Goal: Task Accomplishment & Management: Use online tool/utility

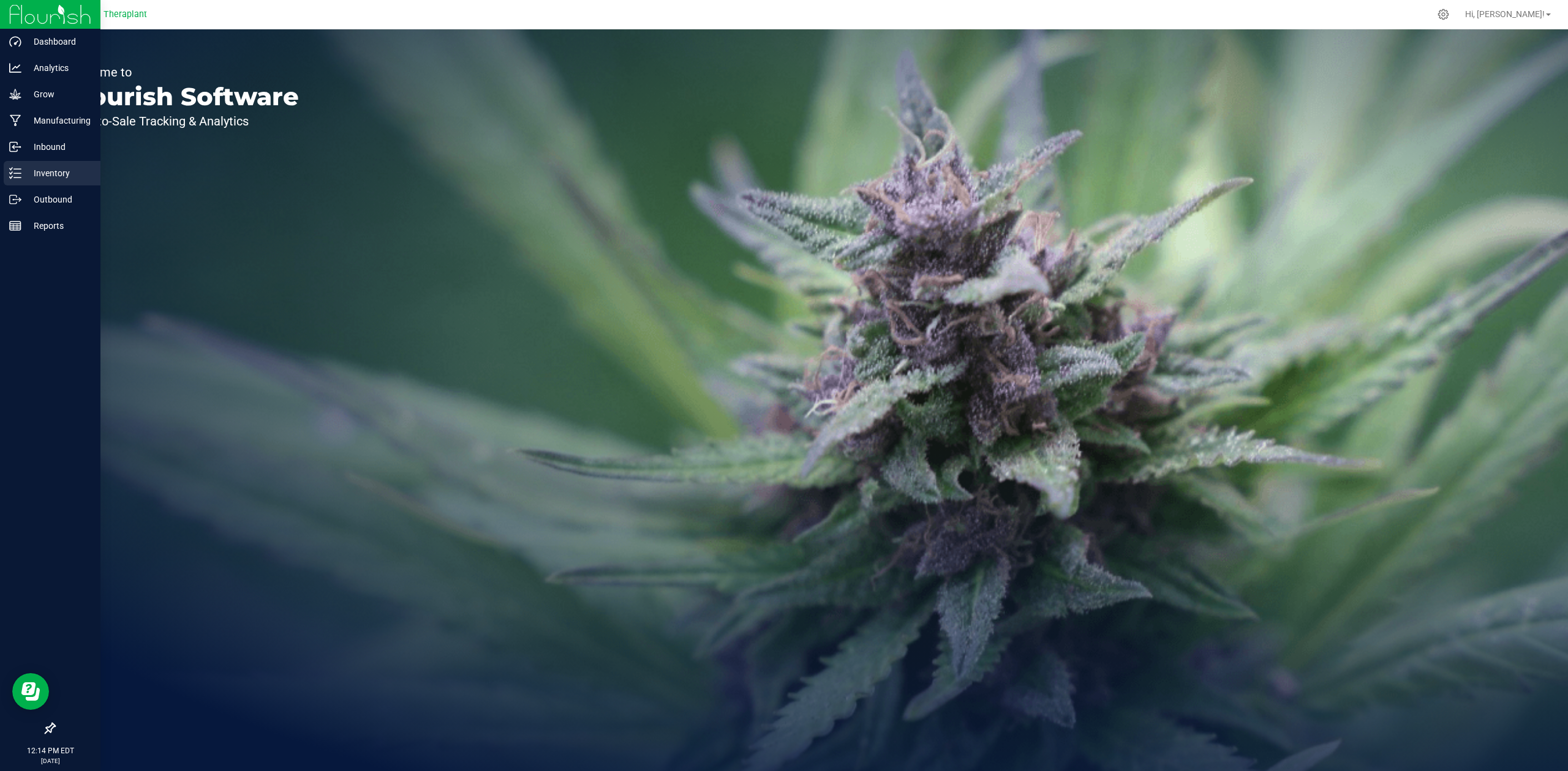
click at [29, 174] on p "Inventory" at bounding box center [58, 173] width 73 height 14
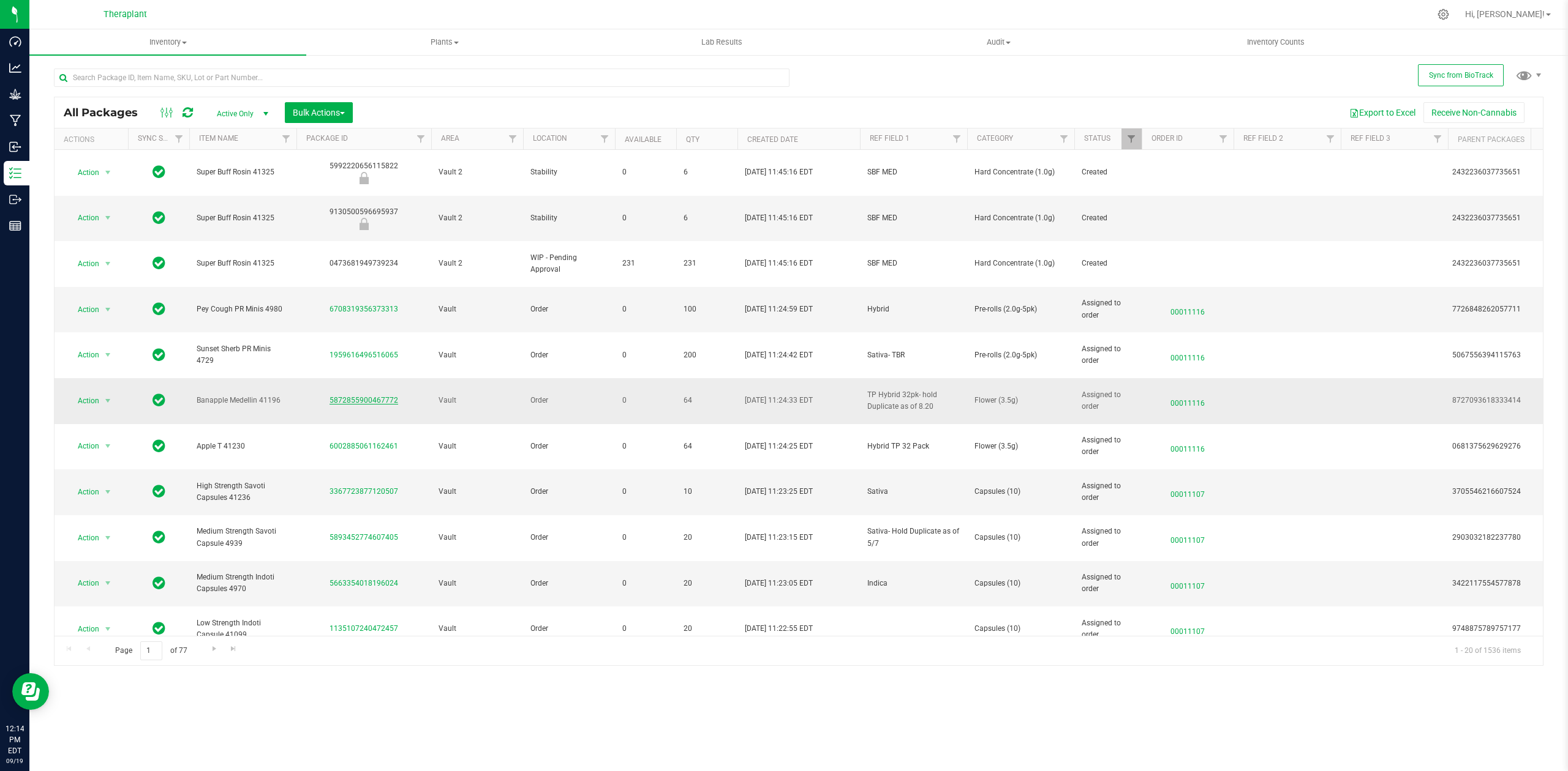
click at [351, 396] on link "5872855900467772" at bounding box center [364, 400] width 69 height 9
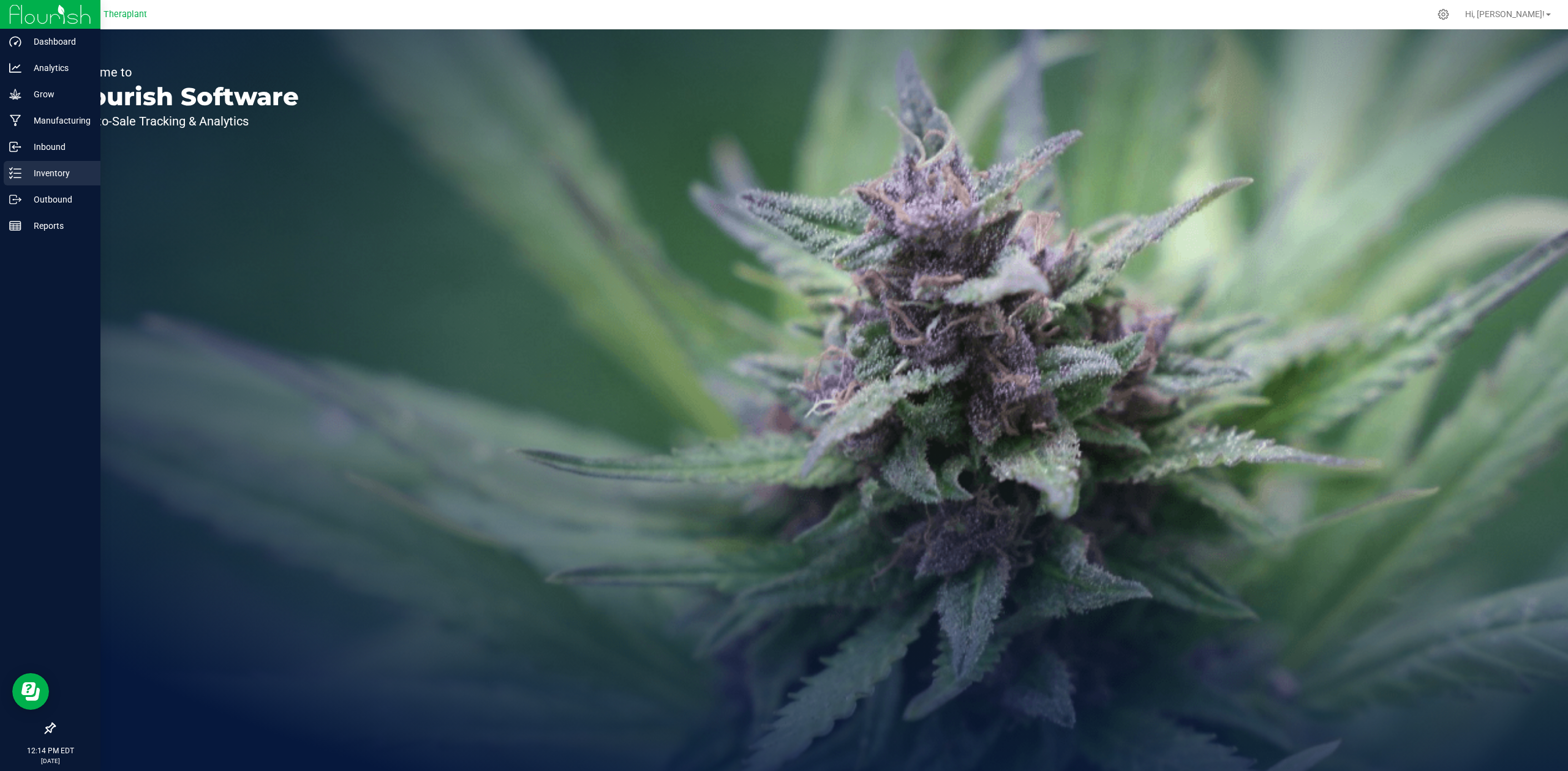
click at [16, 171] on icon at bounding box center [15, 173] width 12 height 12
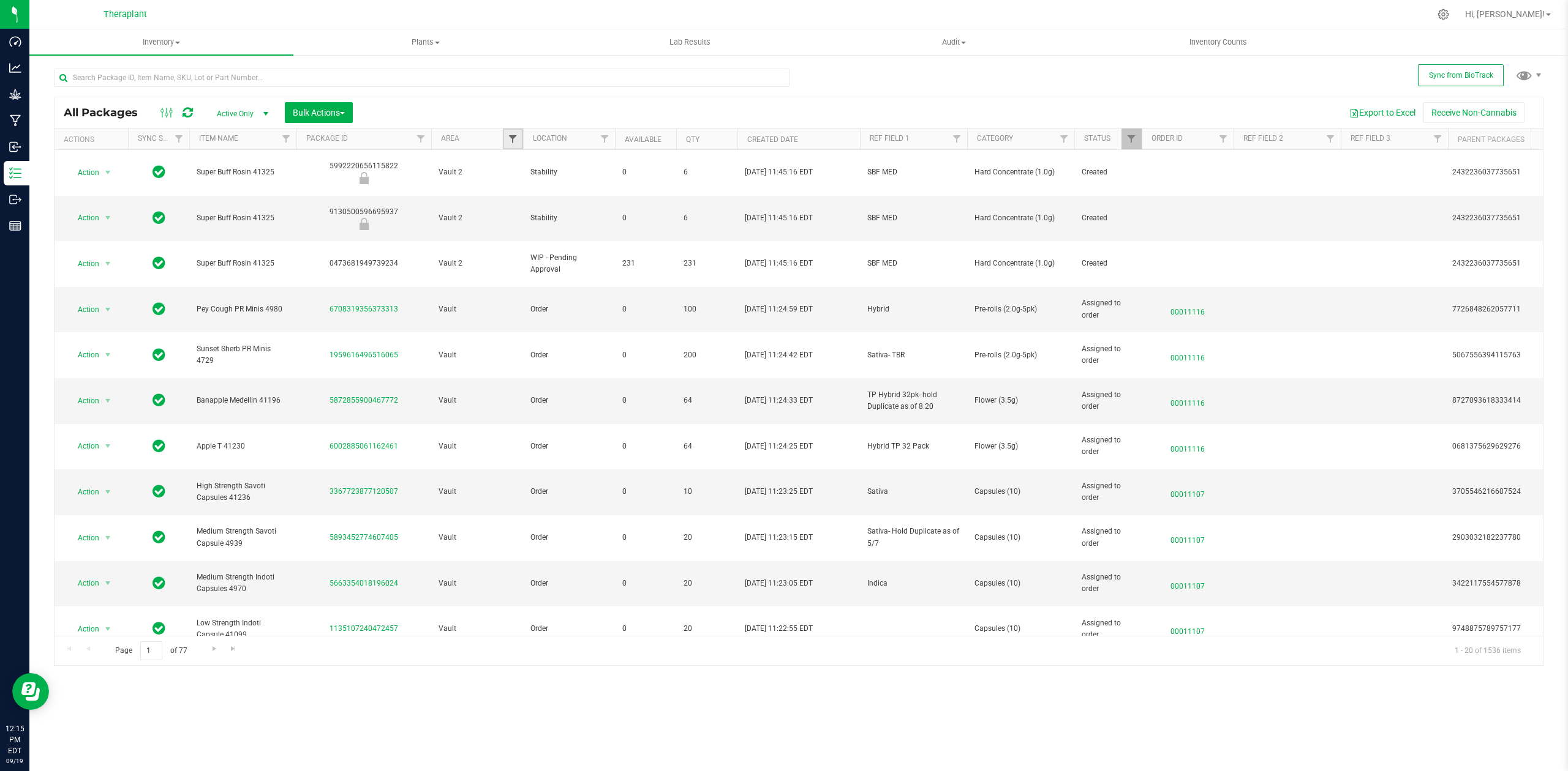
click at [512, 140] on span "Filter" at bounding box center [513, 139] width 10 height 10
click at [522, 263] on input "Vault 2" at bounding box center [519, 264] width 8 height 8
checkbox input "true"
click at [520, 246] on input "Vault" at bounding box center [519, 247] width 8 height 8
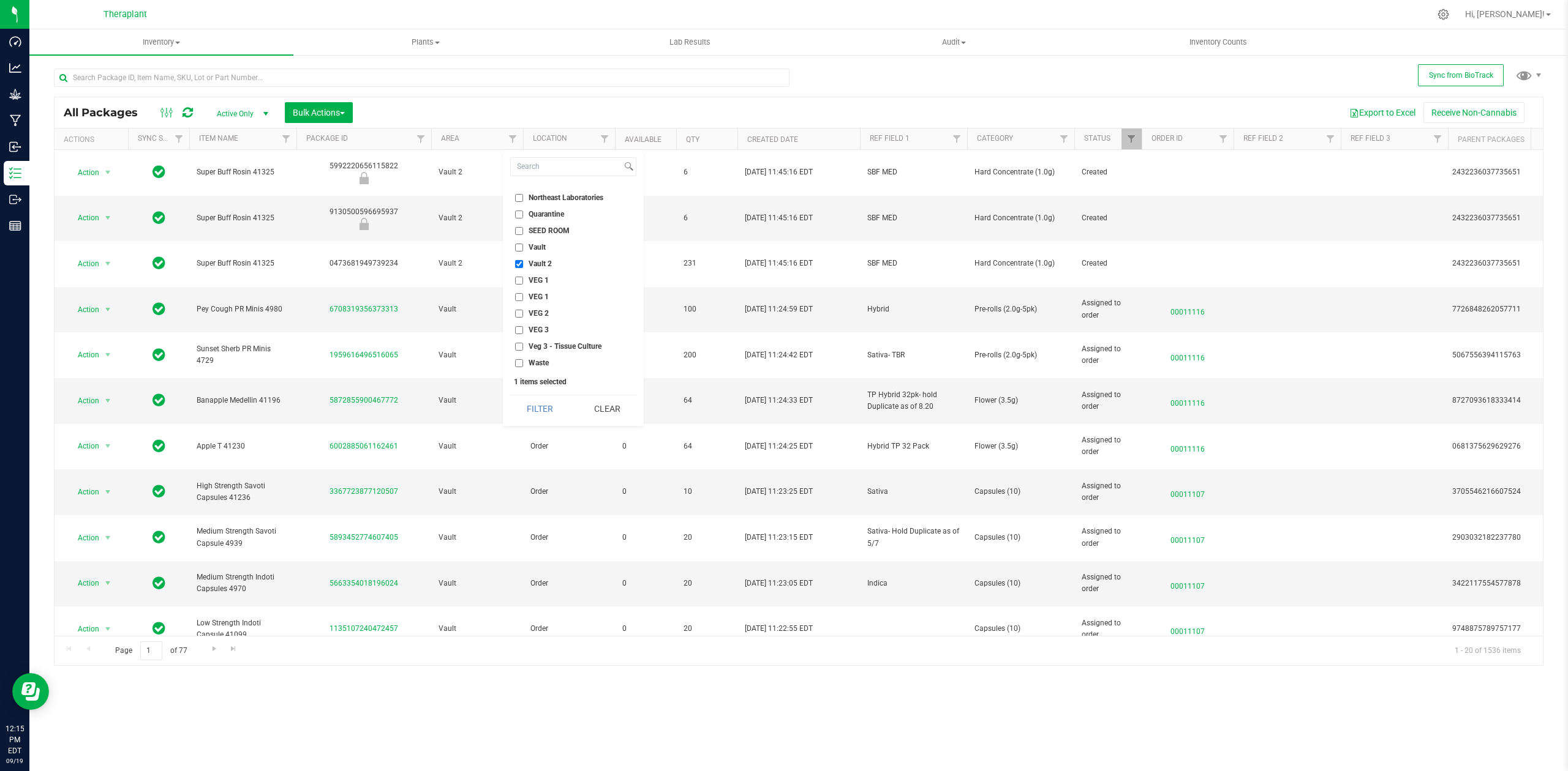
checkbox input "true"
click at [554, 399] on button "Filter" at bounding box center [540, 409] width 59 height 27
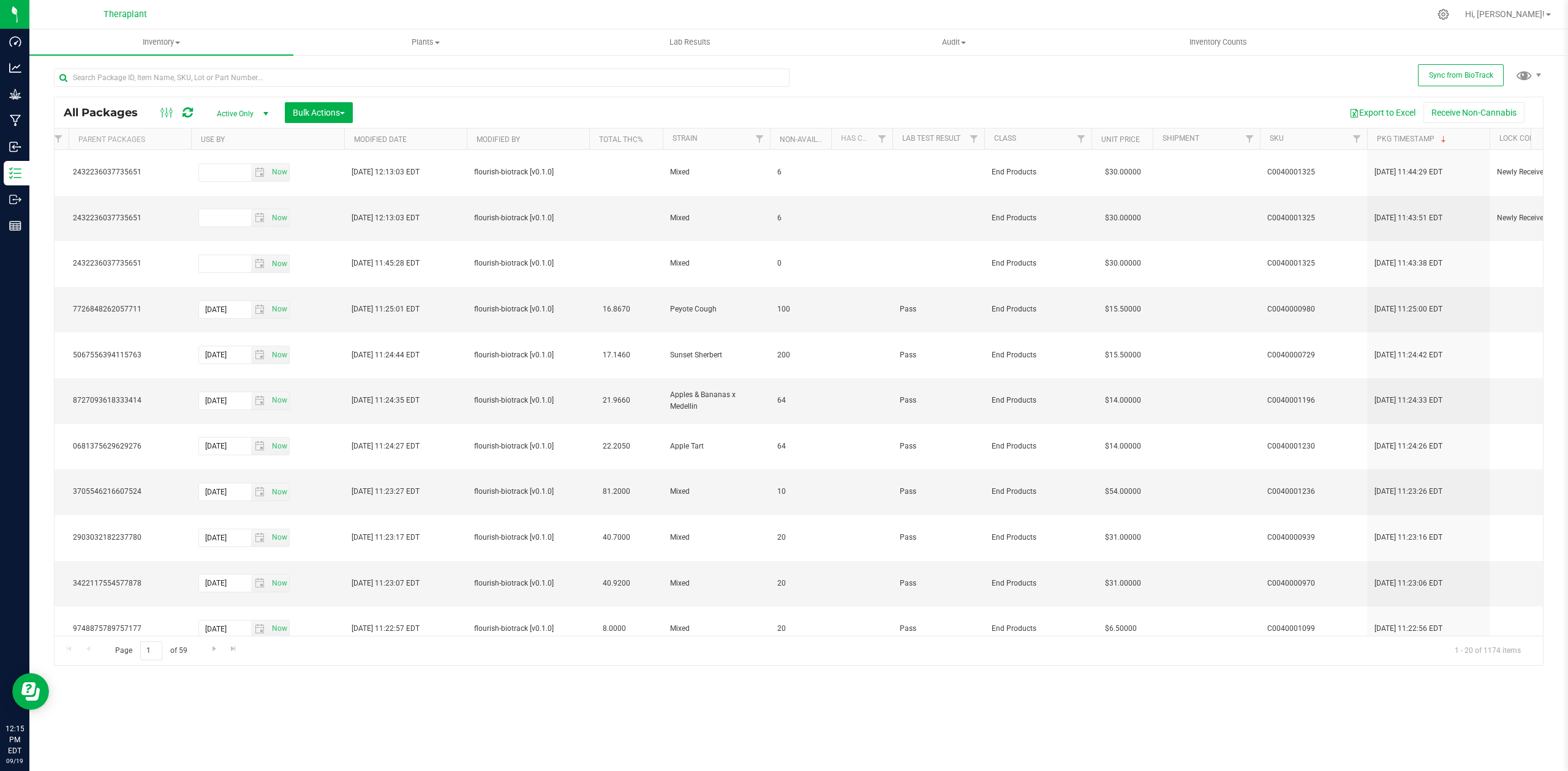
scroll to position [0, 1429]
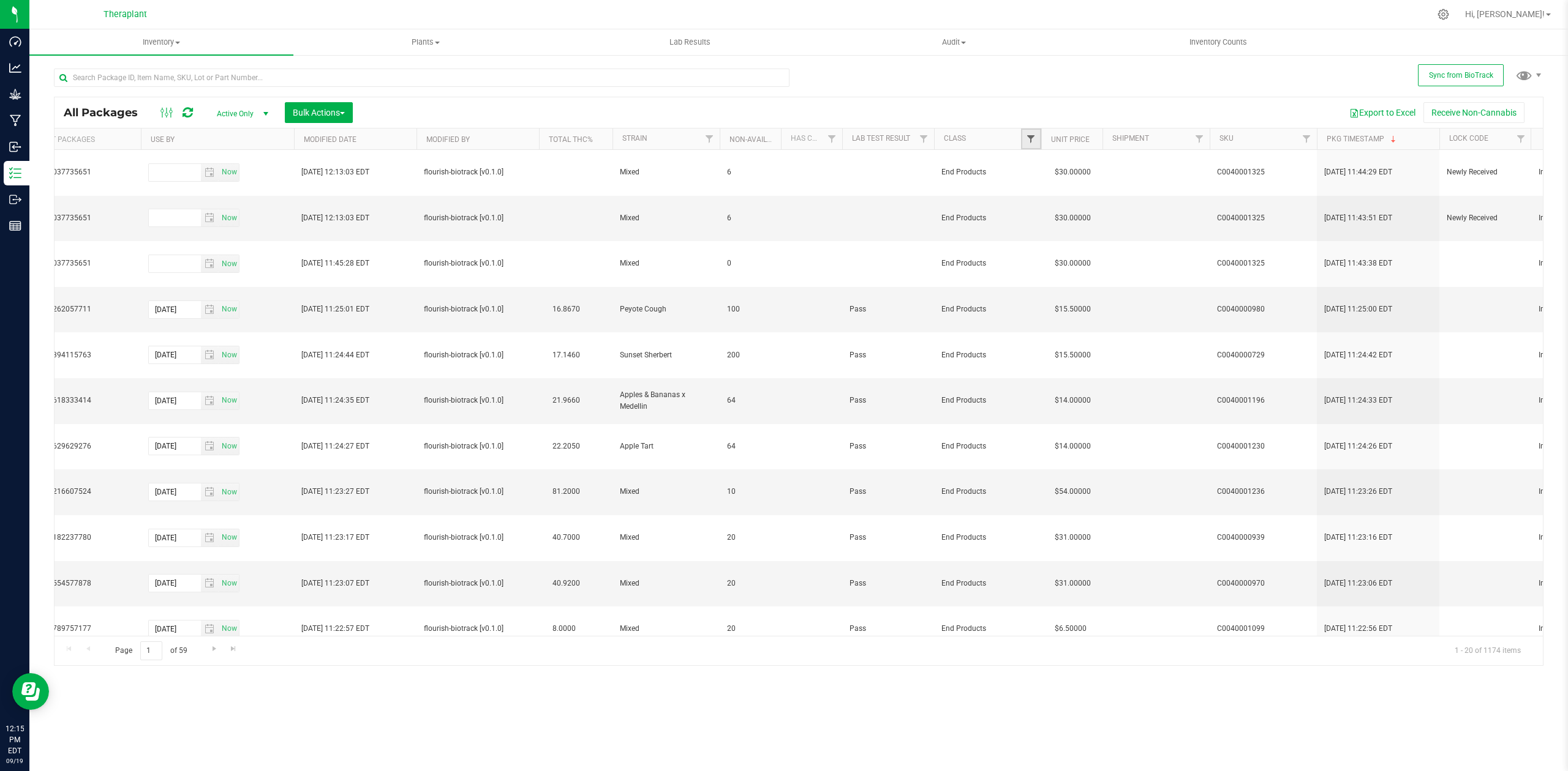
click at [1030, 140] on span "Filter" at bounding box center [1031, 139] width 10 height 10
click at [1043, 225] on label "End Products" at bounding box center [1062, 224] width 58 height 8
click at [1041, 225] on input "End Products" at bounding box center [1037, 224] width 8 height 8
checkbox input "true"
click at [1066, 344] on button "Filter" at bounding box center [1058, 354] width 59 height 27
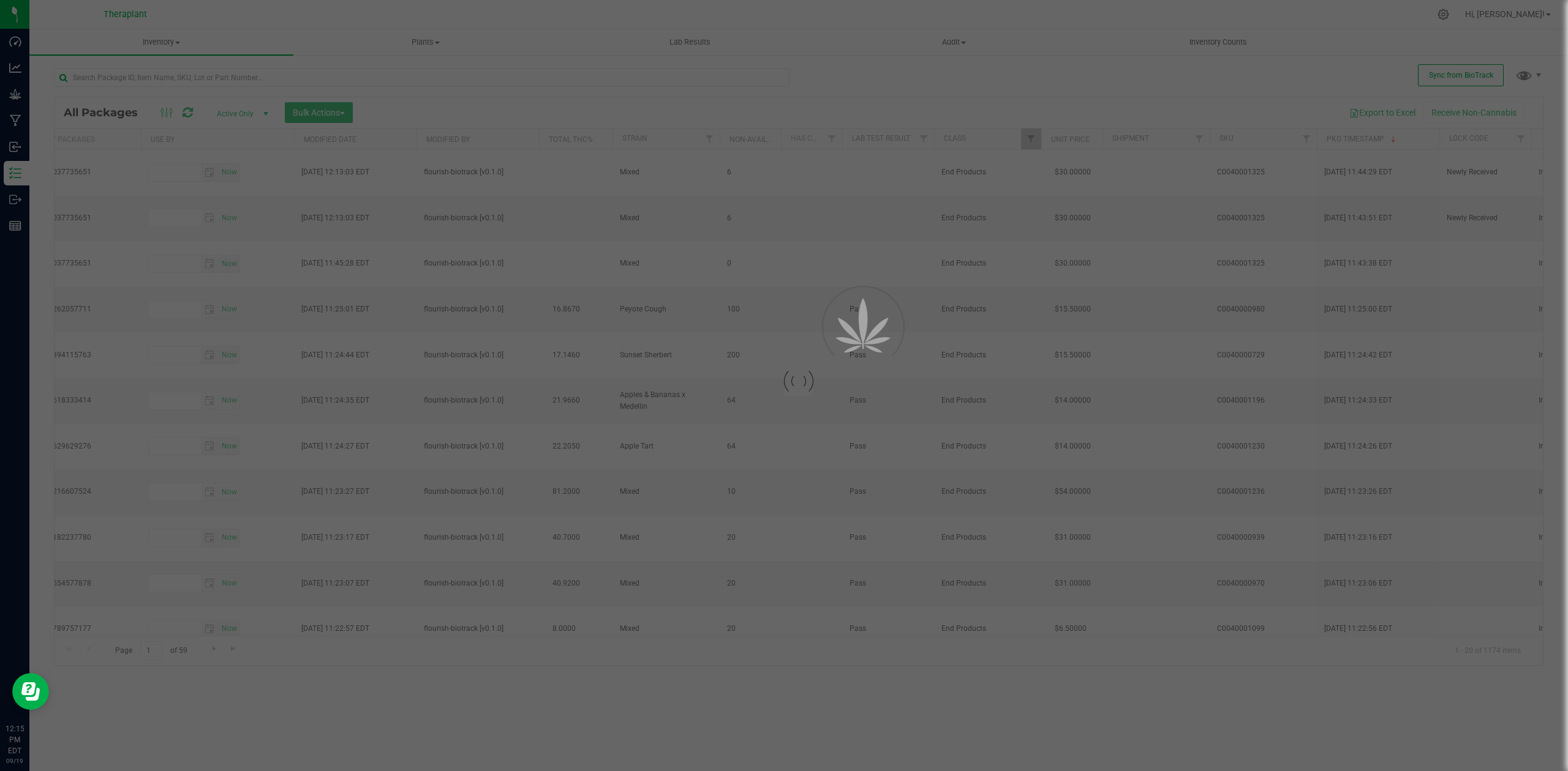
type input "[DATE]"
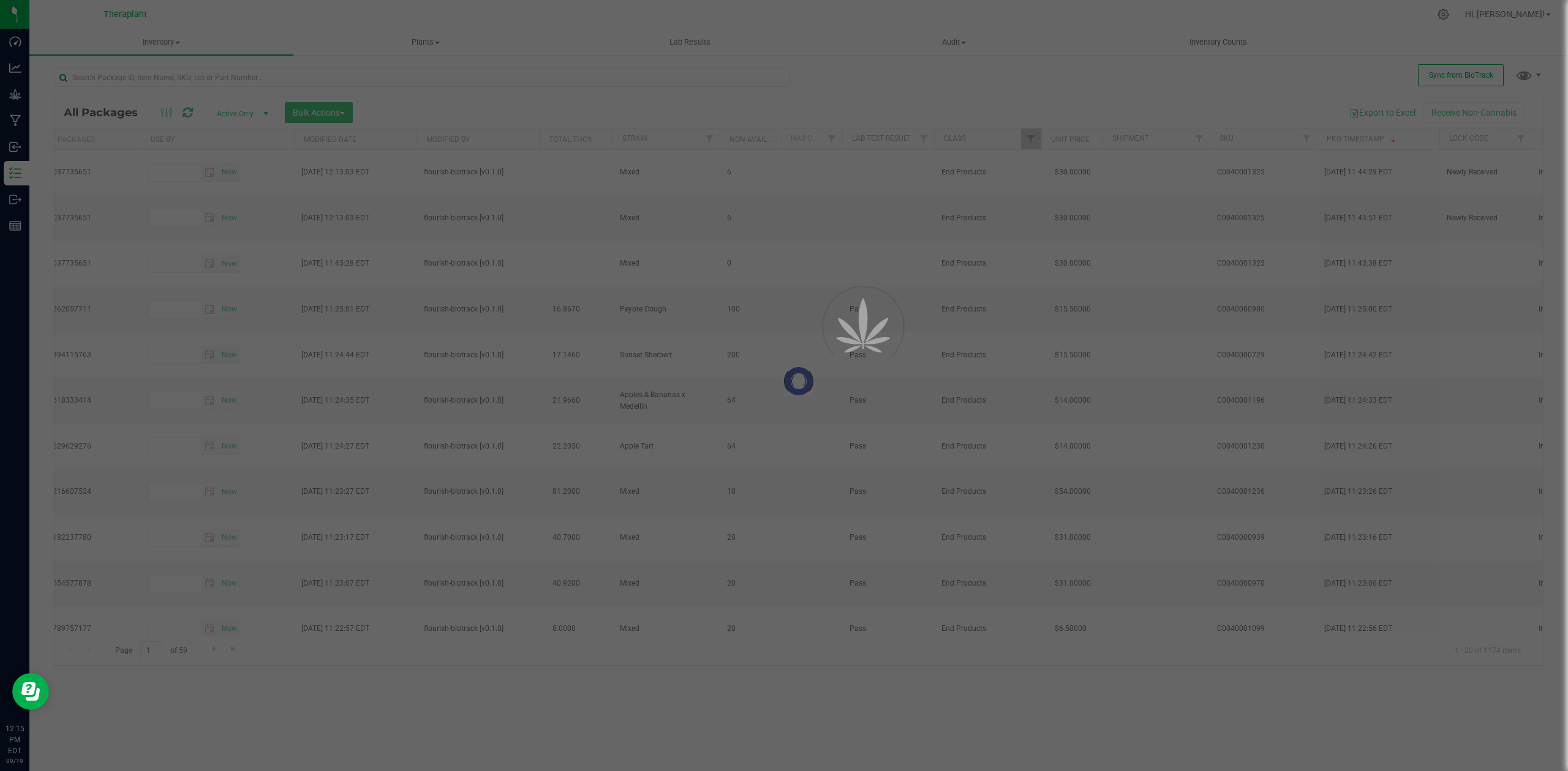
type input "[DATE]"
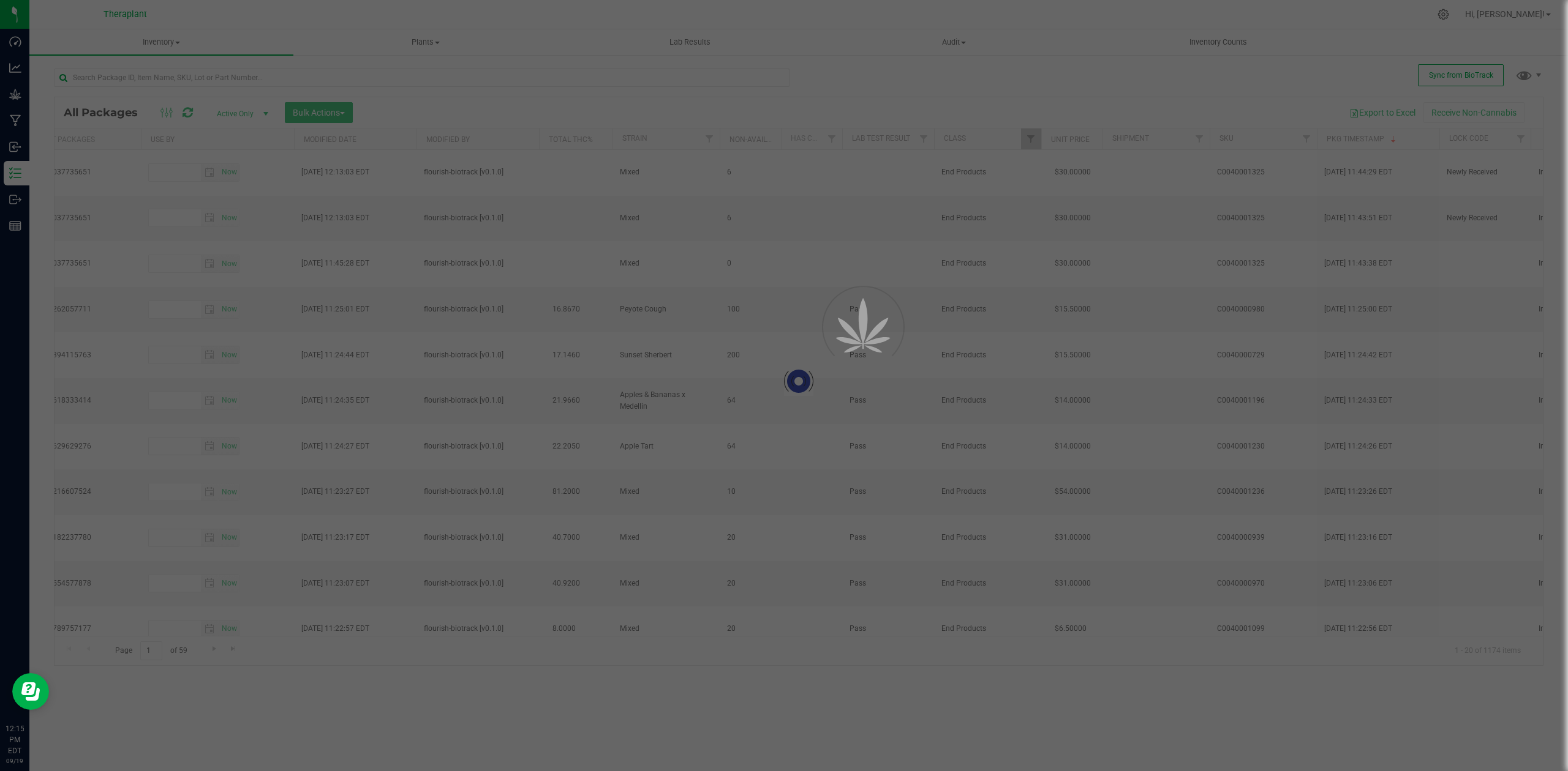
type input "[DATE]"
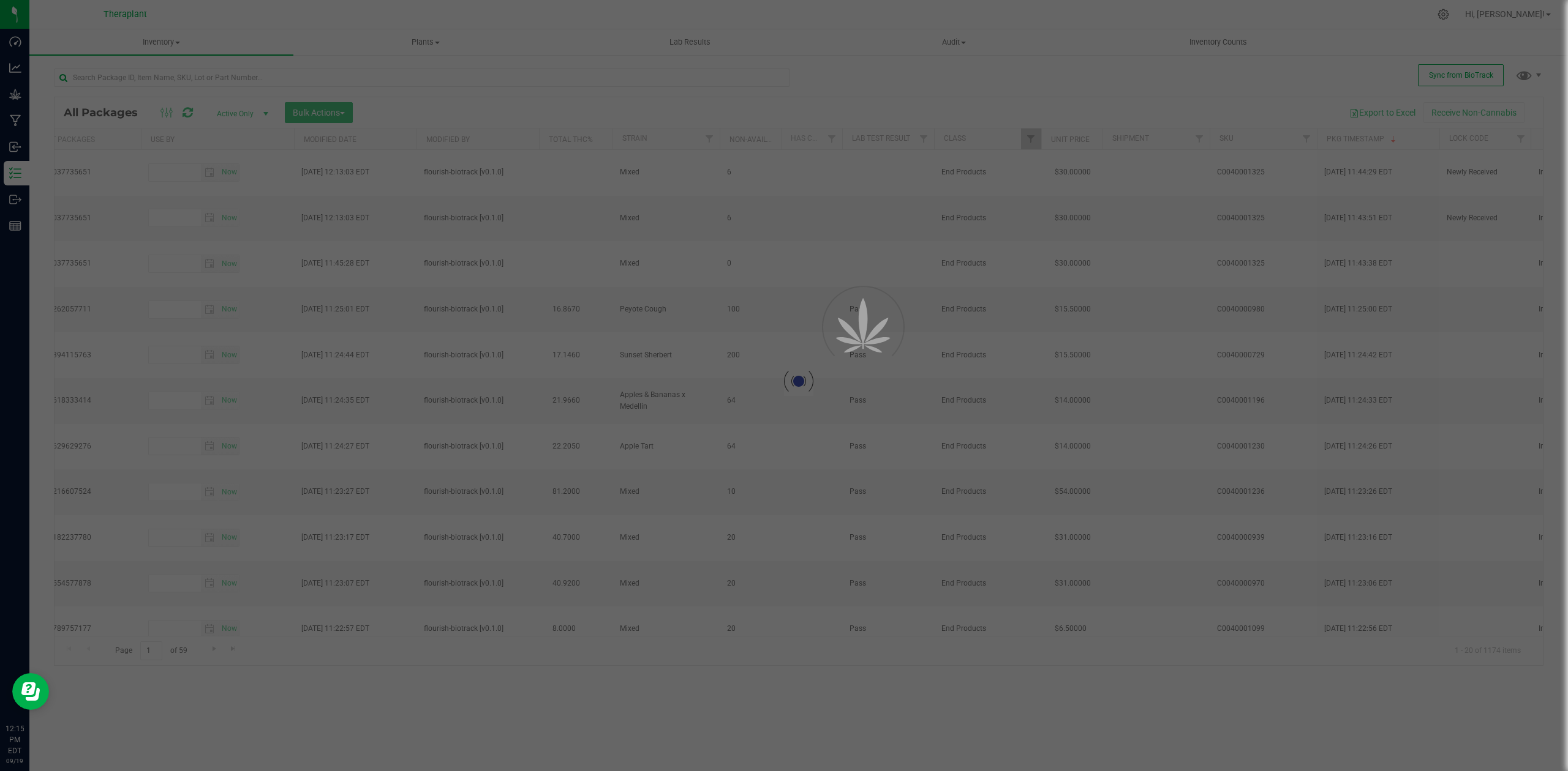
type input "[DATE]"
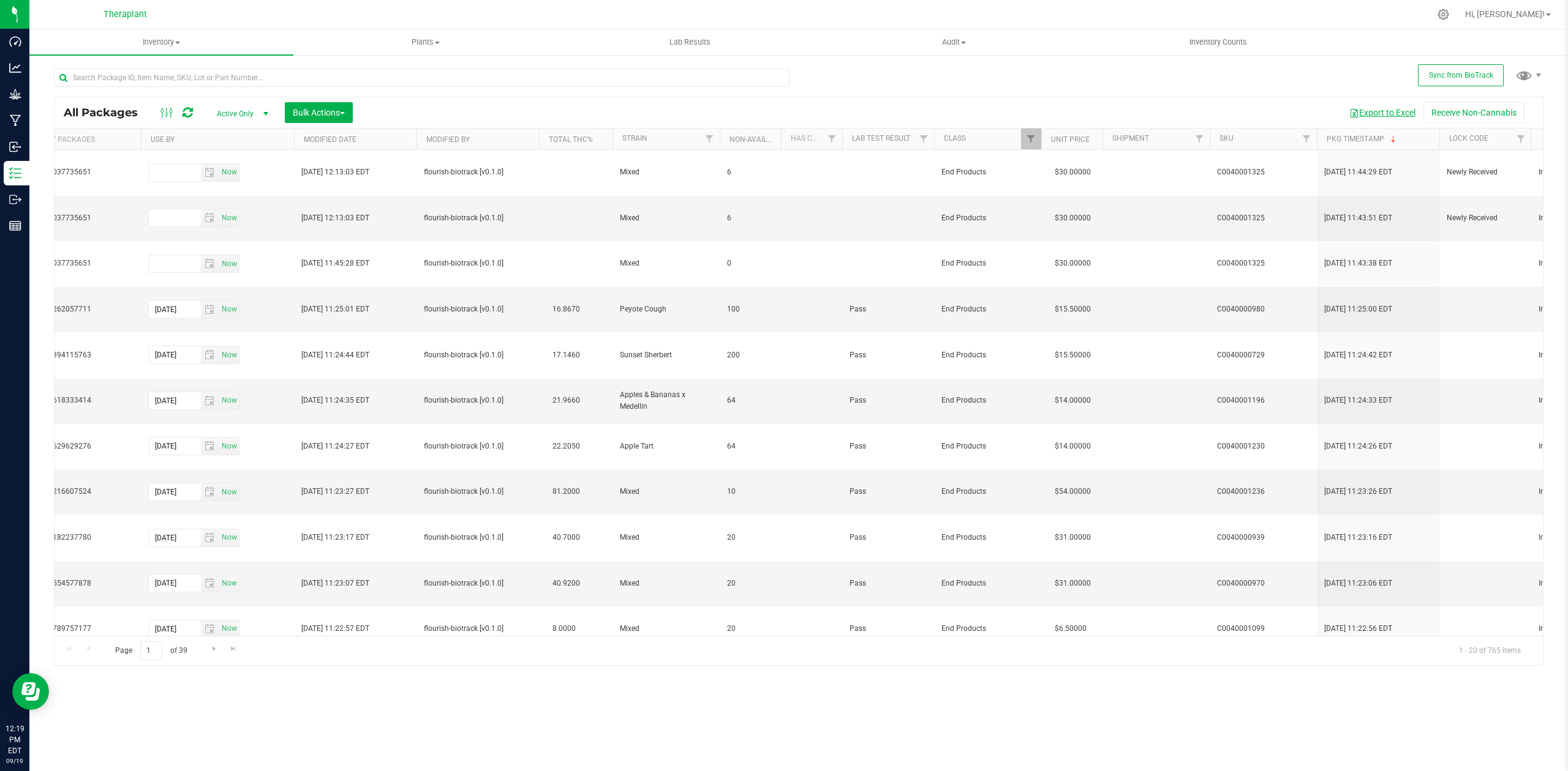
click at [1396, 113] on button "Export to Excel" at bounding box center [1382, 113] width 82 height 21
